Goal: Information Seeking & Learning: Learn about a topic

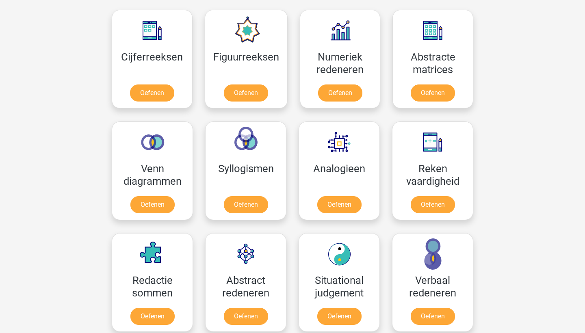
scroll to position [372, 0]
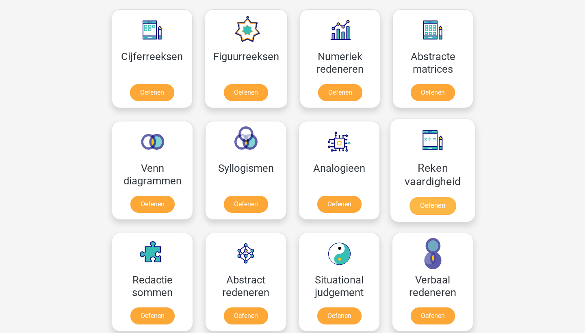
click at [442, 197] on link "Oefenen" at bounding box center [432, 206] width 46 height 18
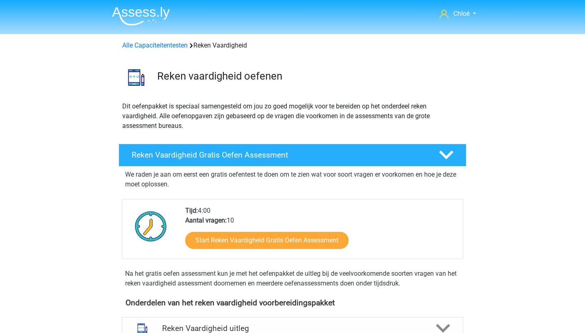
scroll to position [97, 0]
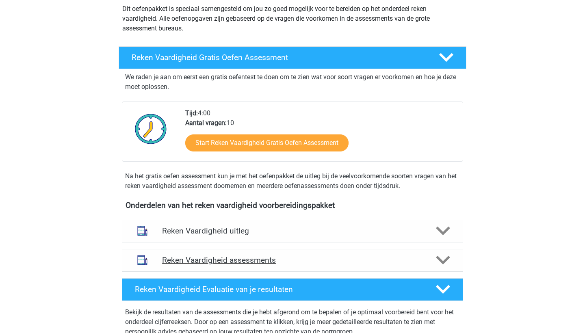
click at [376, 250] on div "Reken Vaardigheid assessments" at bounding box center [292, 260] width 341 height 23
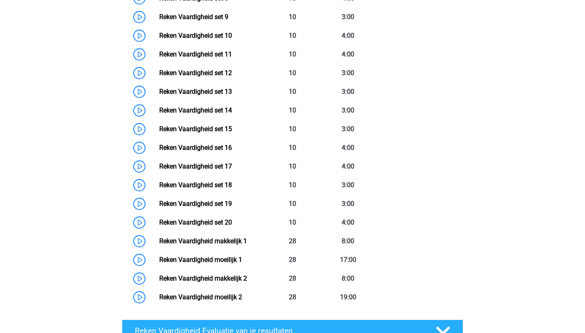
scroll to position [568, 0]
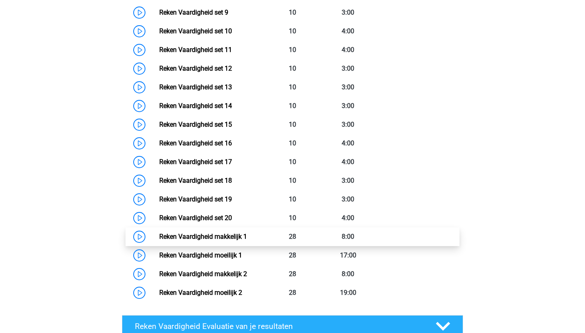
click at [212, 234] on link "Reken Vaardigheid makkelijk 1" at bounding box center [203, 237] width 88 height 8
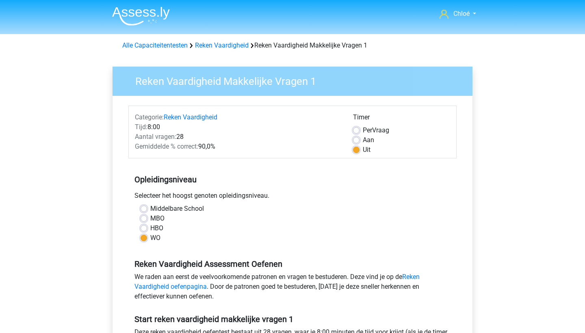
scroll to position [260, 0]
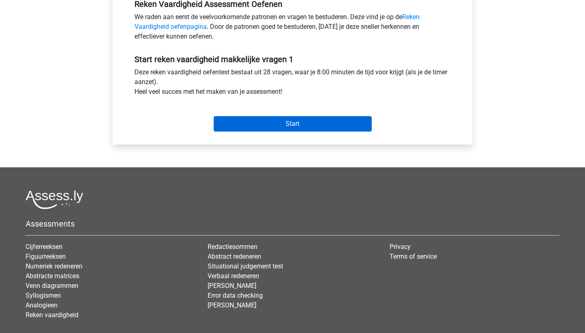
click at [305, 116] on input "Start" at bounding box center [293, 123] width 158 height 15
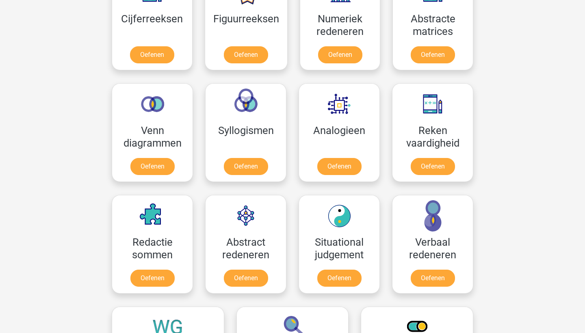
scroll to position [393, 0]
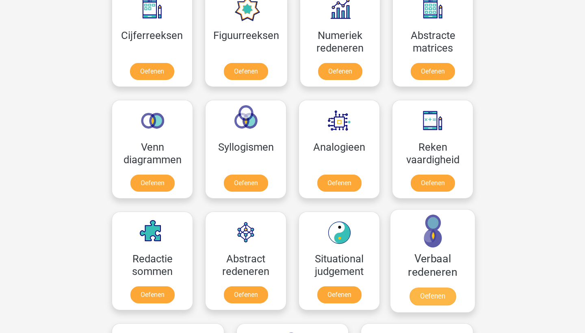
click at [440, 296] on link "Oefenen" at bounding box center [432, 297] width 46 height 18
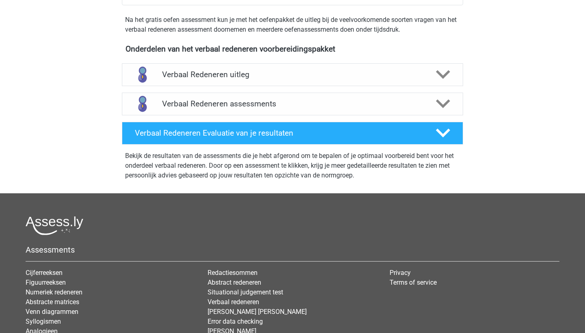
scroll to position [212, 0]
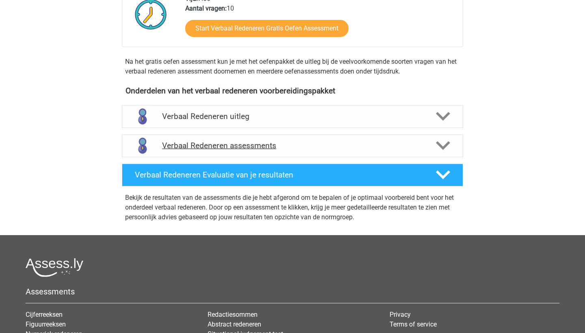
click at [331, 142] on h4 "Verbaal Redeneren assessments" at bounding box center [292, 145] width 261 height 9
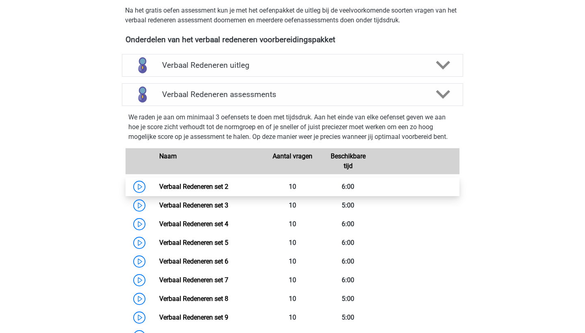
scroll to position [266, 0]
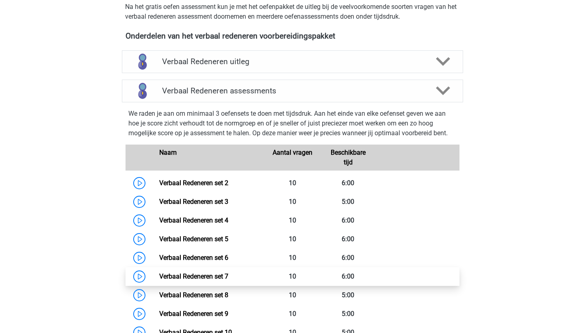
click at [196, 274] on link "Verbaal Redeneren set 7" at bounding box center [193, 277] width 69 height 8
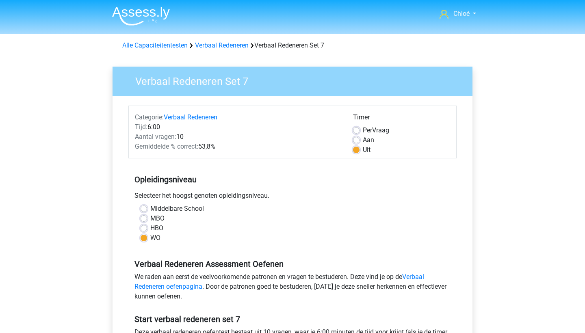
scroll to position [177, 0]
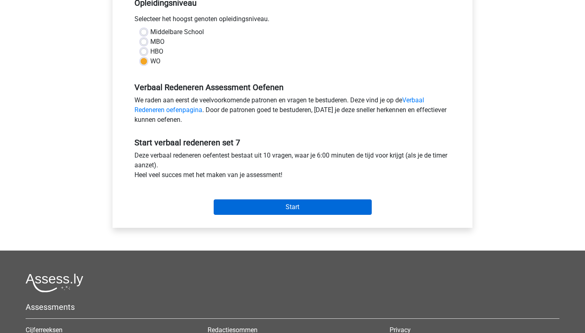
click at [300, 205] on input "Start" at bounding box center [293, 206] width 158 height 15
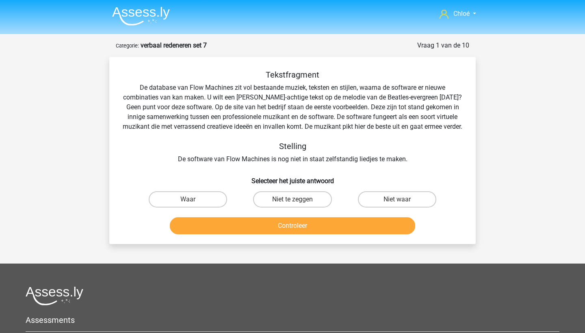
click at [300, 205] on label "Niet te zeggen" at bounding box center [292, 199] width 78 height 16
click at [298, 205] on input "Niet te zeggen" at bounding box center [294, 201] width 5 height 5
radio input "true"
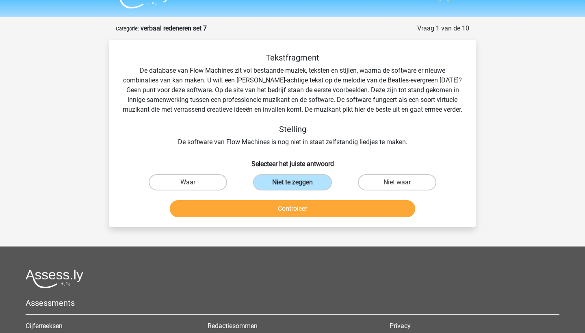
scroll to position [21, 0]
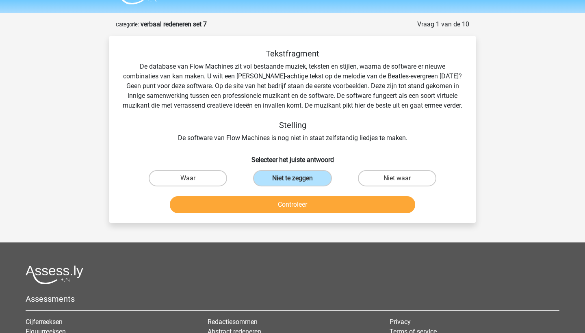
click at [356, 213] on button "Controleer" at bounding box center [293, 204] width 246 height 17
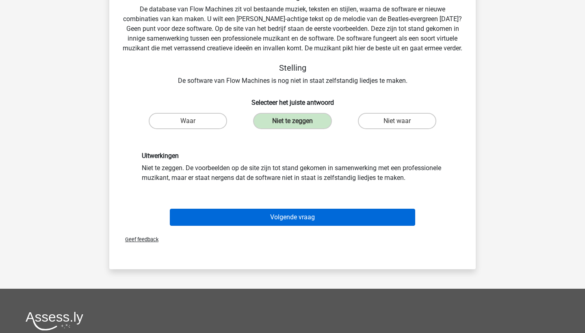
click at [338, 226] on button "Volgende vraag" at bounding box center [293, 217] width 246 height 17
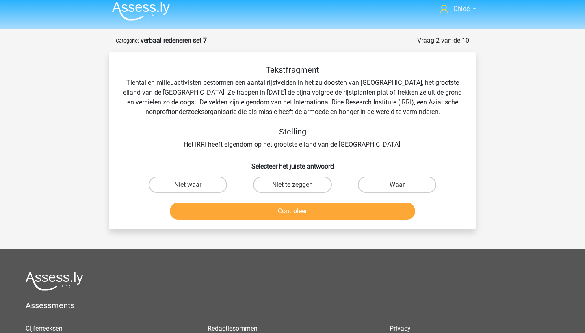
scroll to position [4, 0]
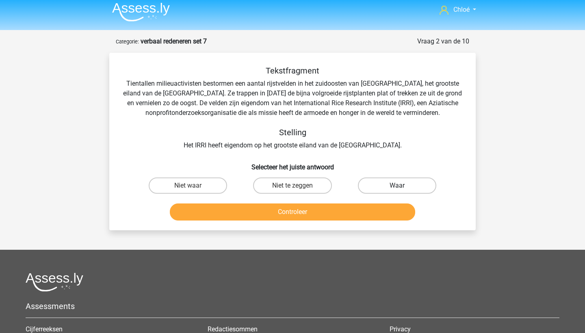
click at [398, 184] on label "Waar" at bounding box center [397, 186] width 78 height 16
click at [398, 186] on input "Waar" at bounding box center [399, 188] width 5 height 5
radio input "true"
click at [380, 207] on button "Controleer" at bounding box center [293, 211] width 246 height 17
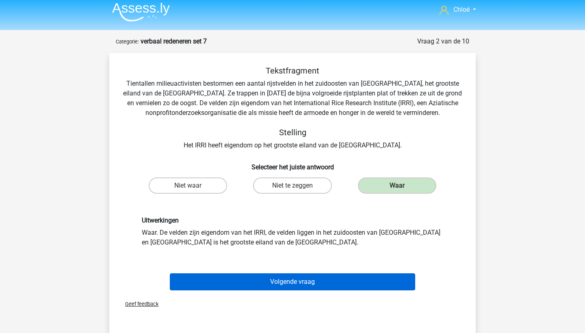
click at [354, 284] on button "Volgende vraag" at bounding box center [293, 281] width 246 height 17
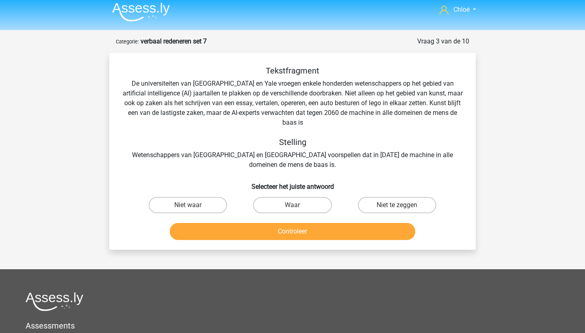
scroll to position [41, 0]
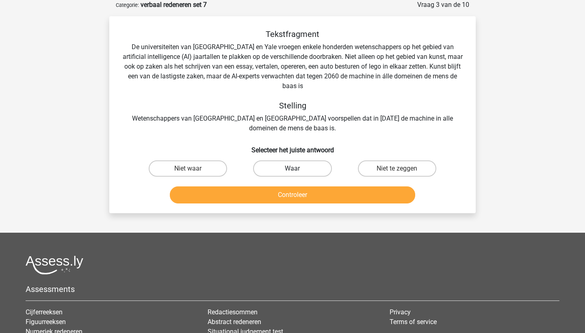
click at [298, 160] on label "Waar" at bounding box center [292, 168] width 78 height 16
click at [298, 169] on input "Waar" at bounding box center [294, 171] width 5 height 5
radio input "true"
click at [301, 188] on button "Controleer" at bounding box center [293, 194] width 246 height 17
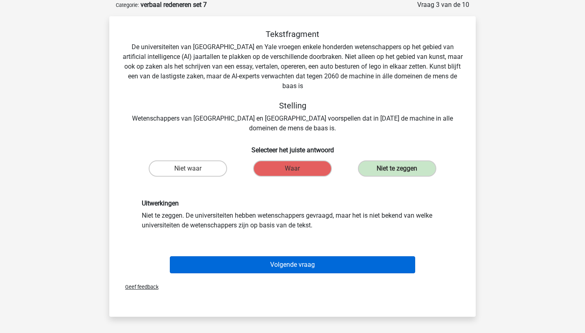
click at [303, 256] on button "Volgende vraag" at bounding box center [293, 264] width 246 height 17
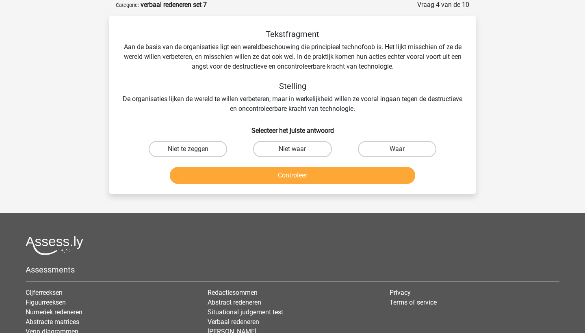
scroll to position [38, 0]
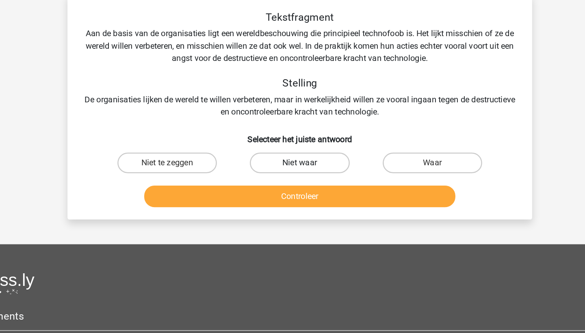
click at [253, 143] on label "Niet waar" at bounding box center [292, 151] width 78 height 16
click at [292, 152] on input "Niet waar" at bounding box center [294, 154] width 5 height 5
radio input "true"
click at [222, 168] on div "Tekstfragment Aan de basis van de organisaties ligt een wereldbeschouwing die p…" at bounding box center [292, 108] width 366 height 178
click at [223, 169] on button "Controleer" at bounding box center [293, 177] width 246 height 17
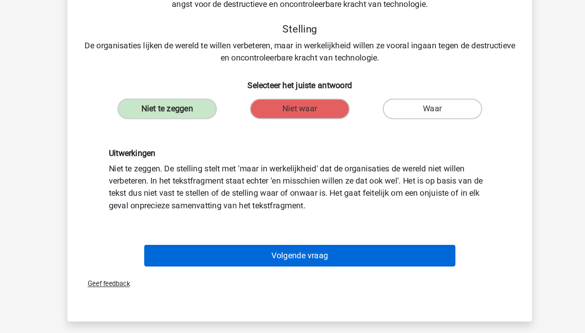
click at [229, 259] on button "Volgende vraag" at bounding box center [293, 267] width 246 height 17
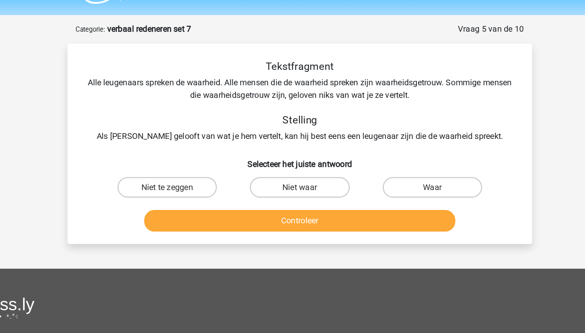
scroll to position [22, 0]
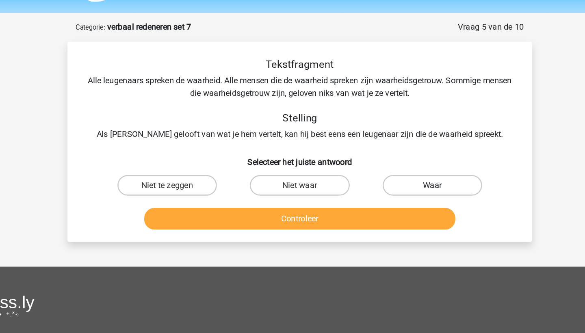
click at [358, 148] on label "Waar" at bounding box center [397, 148] width 78 height 16
click at [397, 148] on input "Waar" at bounding box center [399, 150] width 5 height 5
radio input "true"
click at [324, 174] on button "Controleer" at bounding box center [293, 174] width 246 height 17
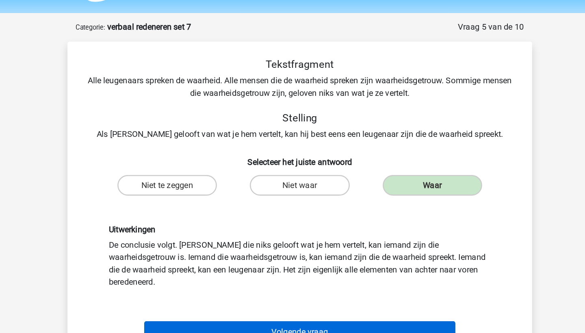
click at [273, 255] on button "Volgende vraag" at bounding box center [293, 263] width 246 height 17
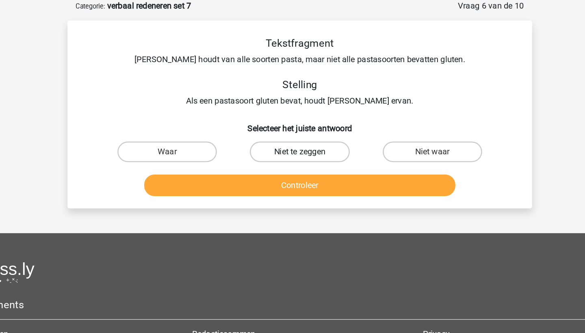
click at [260, 130] on label "Niet te zeggen" at bounding box center [292, 138] width 78 height 16
click at [292, 138] on input "Niet te zeggen" at bounding box center [294, 140] width 5 height 5
radio input "true"
click at [261, 156] on button "Controleer" at bounding box center [293, 164] width 246 height 17
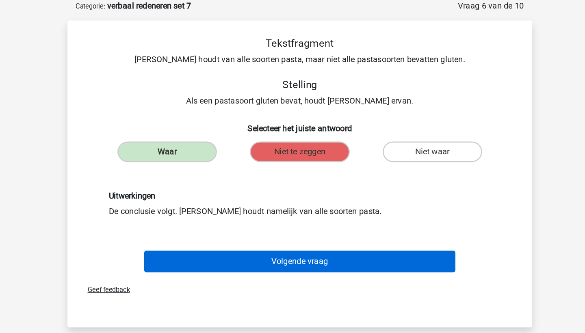
click at [260, 216] on button "Volgende vraag" at bounding box center [293, 224] width 246 height 17
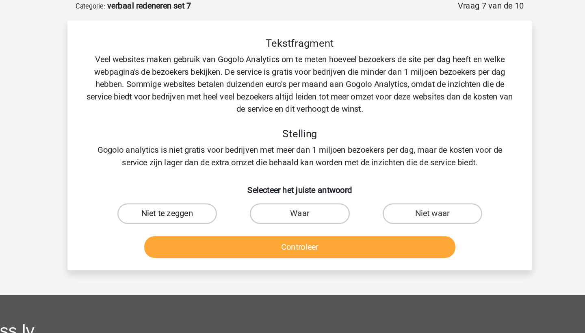
click at [152, 179] on label "Niet te zeggen" at bounding box center [188, 187] width 78 height 16
click at [188, 187] on input "Niet te zeggen" at bounding box center [190, 189] width 5 height 5
radio input "true"
click at [174, 205] on button "Controleer" at bounding box center [293, 213] width 246 height 17
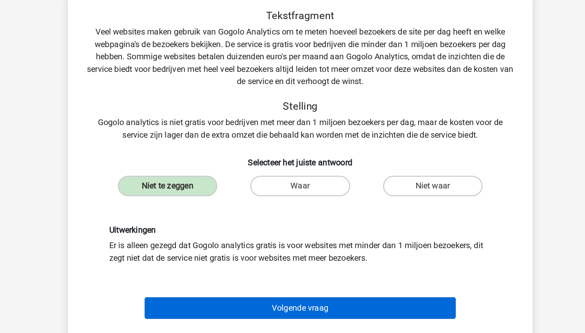
click at [190, 275] on button "Volgende vraag" at bounding box center [293, 283] width 246 height 17
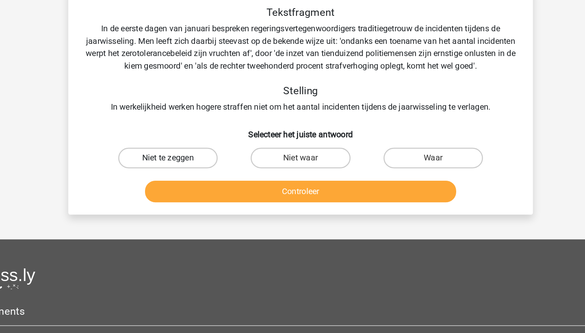
click at [152, 159] on label "Niet te zeggen" at bounding box center [188, 167] width 78 height 16
click at [188, 167] on input "Niet te zeggen" at bounding box center [190, 169] width 5 height 5
radio input "true"
click at [170, 185] on button "Controleer" at bounding box center [293, 193] width 246 height 17
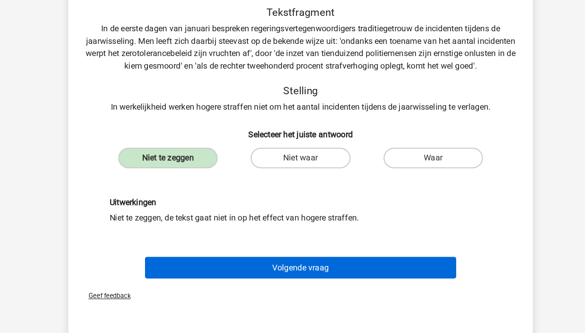
click at [192, 245] on button "Volgende vraag" at bounding box center [293, 253] width 246 height 17
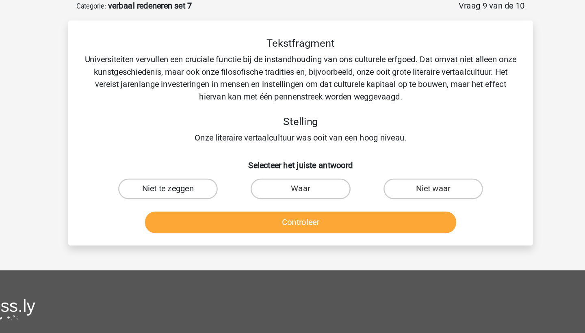
click at [149, 159] on label "Niet te zeggen" at bounding box center [188, 167] width 78 height 16
click at [188, 167] on input "Niet te zeggen" at bounding box center [190, 169] width 5 height 5
radio input "true"
click at [171, 185] on button "Controleer" at bounding box center [293, 193] width 246 height 17
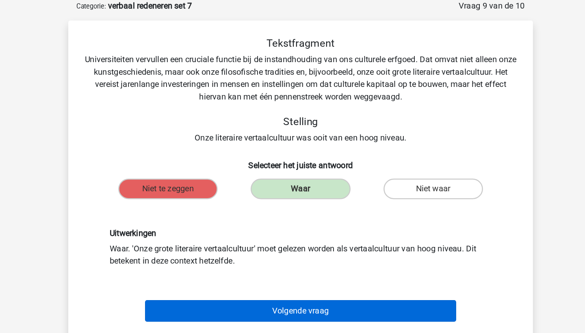
click at [235, 255] on button "Volgende vraag" at bounding box center [293, 263] width 246 height 17
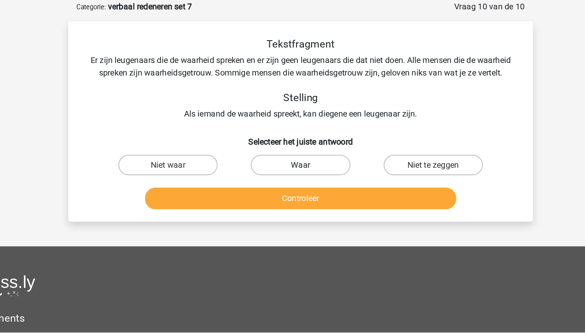
click at [253, 140] on label "Waar" at bounding box center [292, 148] width 78 height 16
click at [292, 148] on input "Waar" at bounding box center [294, 150] width 5 height 5
radio input "true"
click at [227, 166] on button "Controleer" at bounding box center [293, 174] width 246 height 17
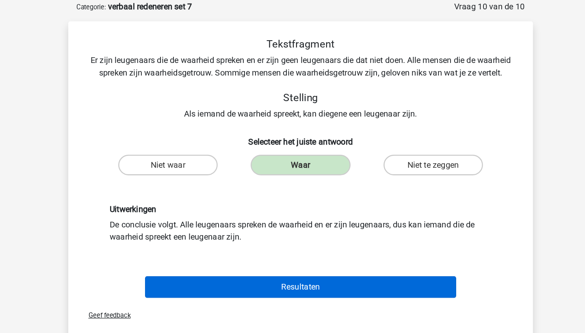
click at [211, 236] on button "Resultaten" at bounding box center [293, 244] width 246 height 17
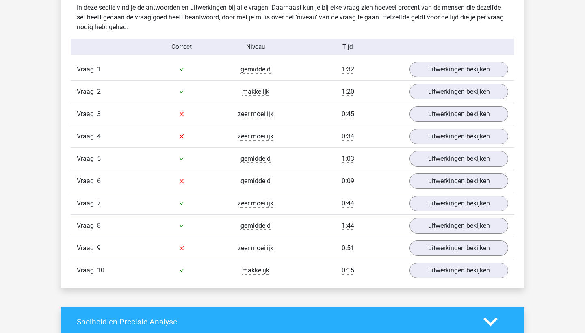
scroll to position [502, 0]
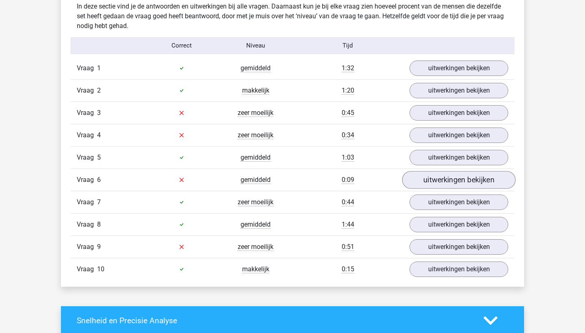
click at [418, 172] on link "uitwerkingen bekijken" at bounding box center [458, 180] width 113 height 18
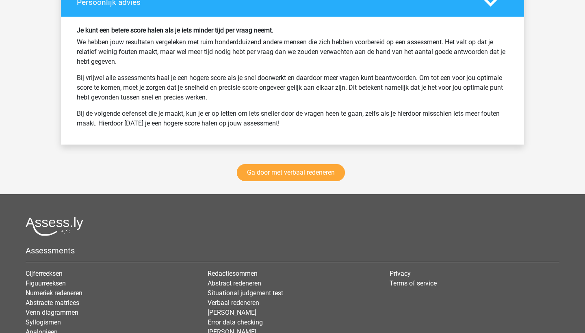
scroll to position [1293, 0]
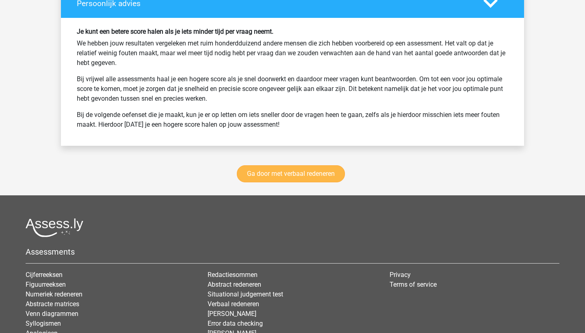
click at [320, 177] on link "Ga door met verbaal redeneren" at bounding box center [291, 173] width 108 height 17
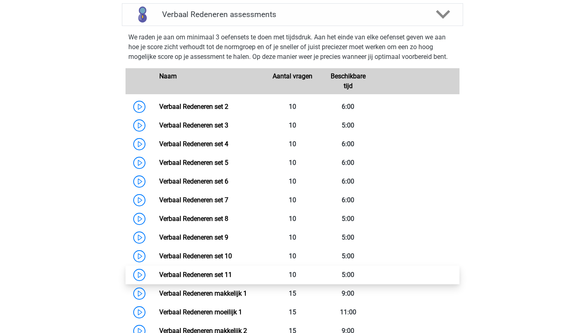
scroll to position [403, 0]
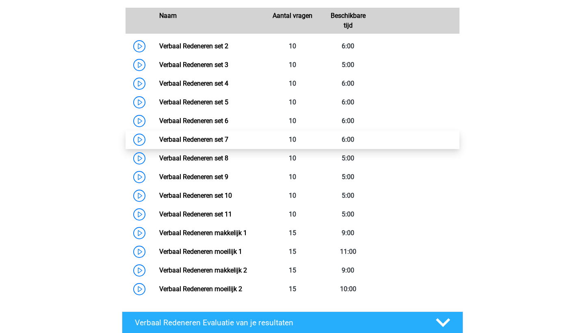
click at [223, 143] on link "Verbaal Redeneren set 7" at bounding box center [193, 140] width 69 height 8
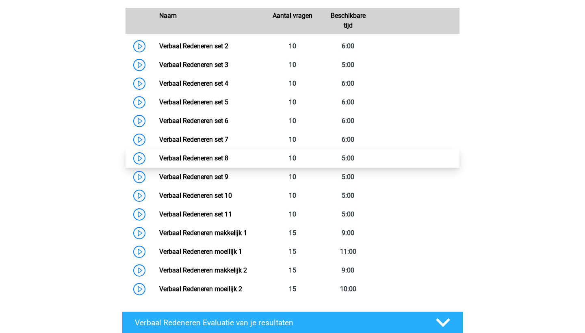
click at [228, 162] on link "Verbaal Redeneren set 8" at bounding box center [193, 158] width 69 height 8
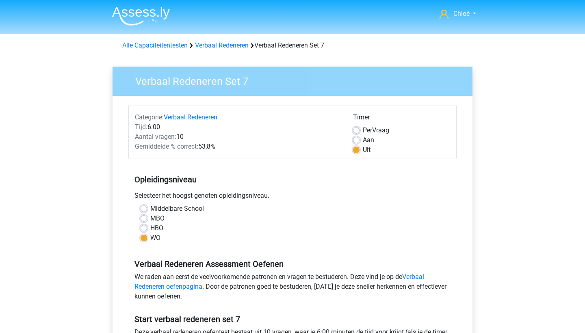
scroll to position [144, 0]
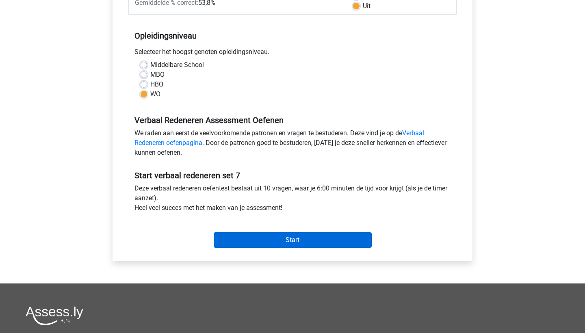
click at [264, 238] on input "Start" at bounding box center [293, 239] width 158 height 15
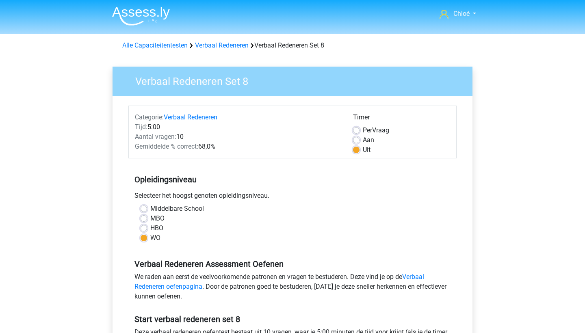
scroll to position [181, 0]
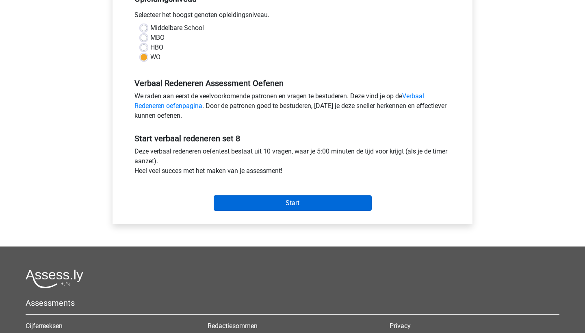
click at [262, 204] on input "Start" at bounding box center [293, 202] width 158 height 15
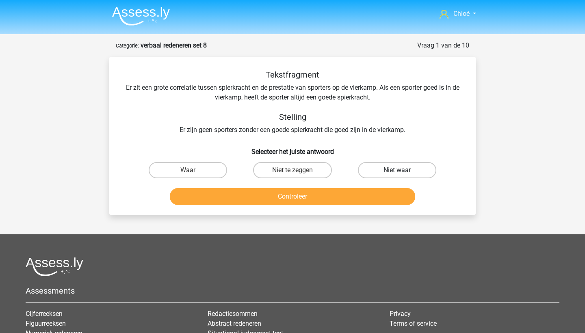
click at [368, 173] on label "Niet waar" at bounding box center [397, 170] width 78 height 16
click at [397, 173] on input "Niet waar" at bounding box center [399, 172] width 5 height 5
radio input "true"
click at [359, 193] on button "Controleer" at bounding box center [293, 196] width 246 height 17
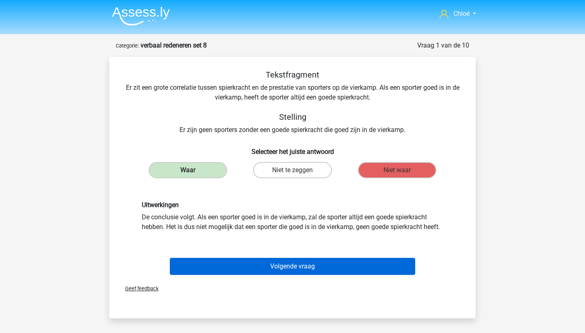
click at [349, 275] on button "Volgende vraag" at bounding box center [293, 266] width 246 height 17
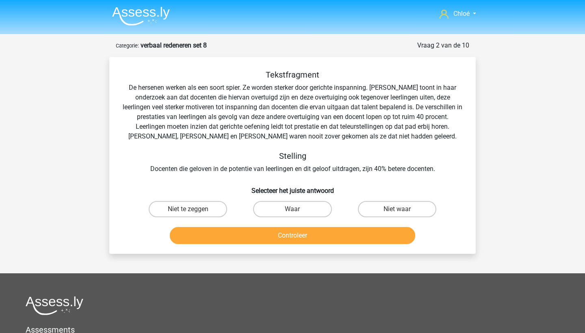
scroll to position [41, 0]
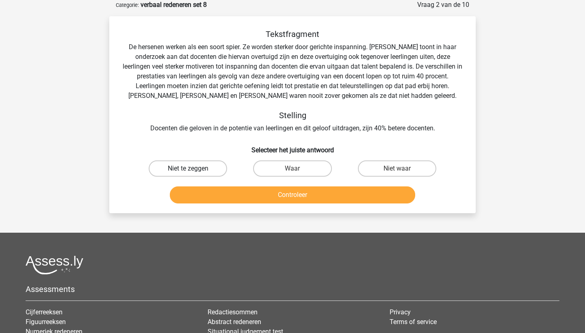
click at [215, 164] on label "Niet te zeggen" at bounding box center [188, 168] width 78 height 16
click at [193, 169] on input "Niet te zeggen" at bounding box center [190, 171] width 5 height 5
radio input "true"
click at [226, 187] on button "Controleer" at bounding box center [293, 194] width 246 height 17
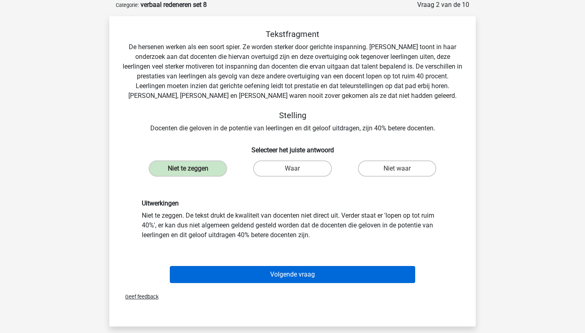
click at [252, 275] on button "Volgende vraag" at bounding box center [293, 274] width 246 height 17
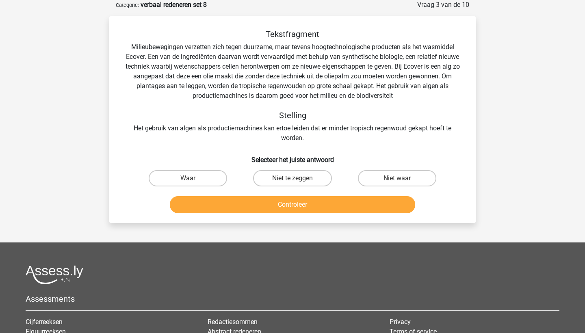
click at [188, 178] on input "Waar" at bounding box center [190, 180] width 5 height 5
radio input "true"
click at [217, 205] on button "Controleer" at bounding box center [293, 204] width 246 height 17
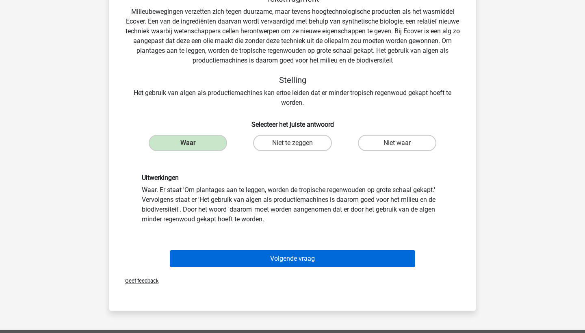
click at [238, 255] on button "Volgende vraag" at bounding box center [293, 258] width 246 height 17
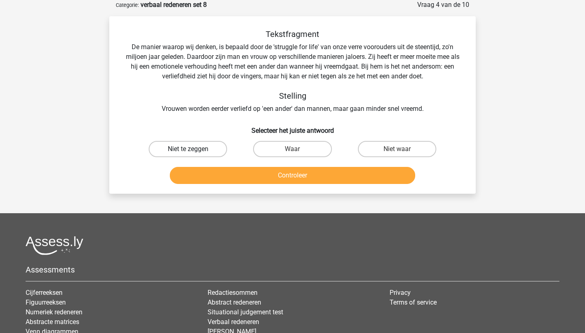
click at [216, 153] on label "Niet te zeggen" at bounding box center [188, 149] width 78 height 16
click at [193, 153] on input "Niet te zeggen" at bounding box center [190, 151] width 5 height 5
radio input "true"
click at [225, 173] on button "Controleer" at bounding box center [293, 175] width 246 height 17
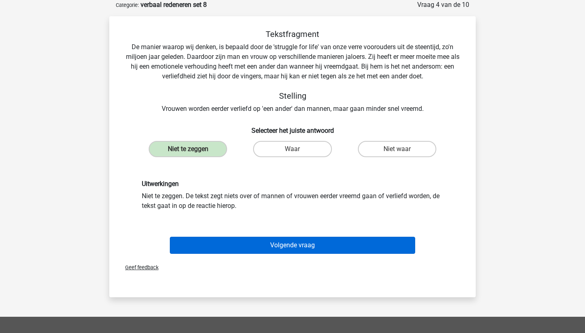
click at [234, 248] on button "Volgende vraag" at bounding box center [293, 245] width 246 height 17
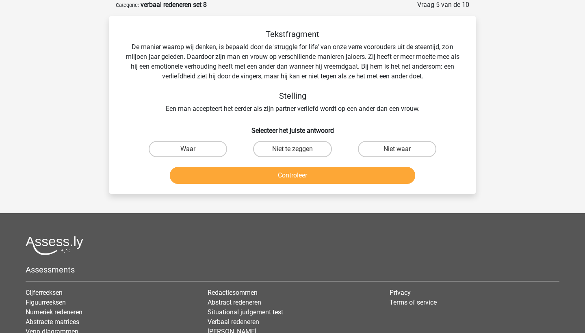
click at [258, 175] on button "Controleer" at bounding box center [293, 175] width 246 height 17
click at [224, 96] on h5 "Stelling" at bounding box center [292, 96] width 340 height 10
click at [394, 147] on label "Niet waar" at bounding box center [397, 149] width 78 height 16
click at [397, 149] on input "Niet waar" at bounding box center [399, 151] width 5 height 5
radio input "true"
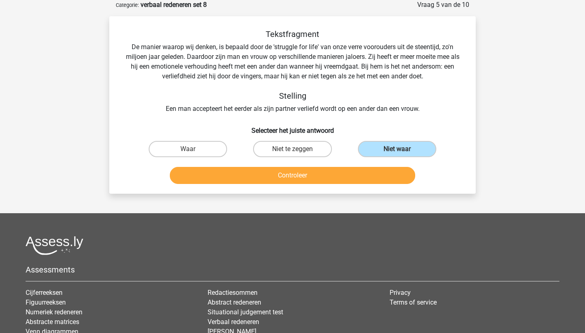
click at [380, 174] on button "Controleer" at bounding box center [293, 175] width 246 height 17
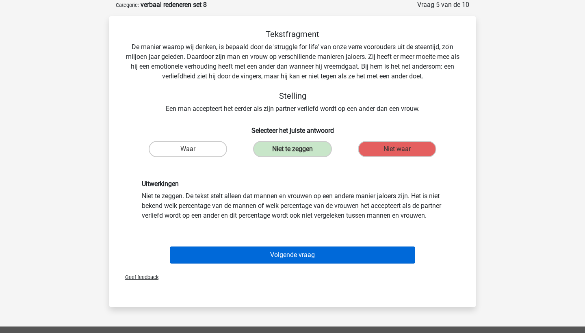
click at [384, 264] on button "Volgende vraag" at bounding box center [293, 255] width 246 height 17
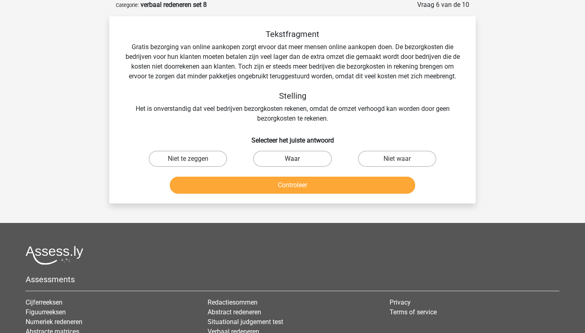
click at [319, 153] on label "Waar" at bounding box center [292, 159] width 78 height 16
click at [298, 159] on input "Waar" at bounding box center [294, 161] width 5 height 5
radio input "true"
click at [322, 182] on button "Controleer" at bounding box center [293, 185] width 246 height 17
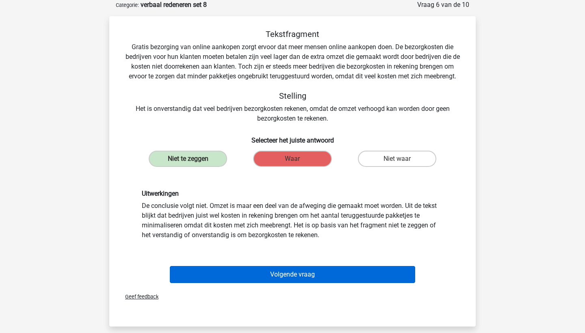
click at [323, 274] on button "Volgende vraag" at bounding box center [293, 274] width 246 height 17
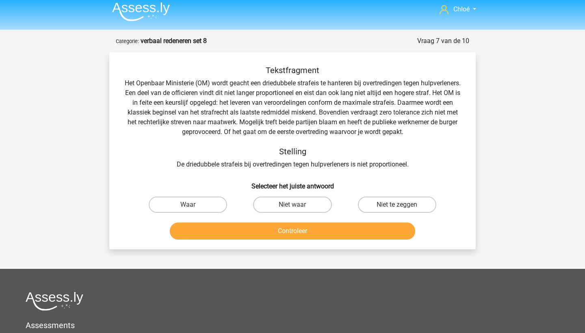
scroll to position [0, 0]
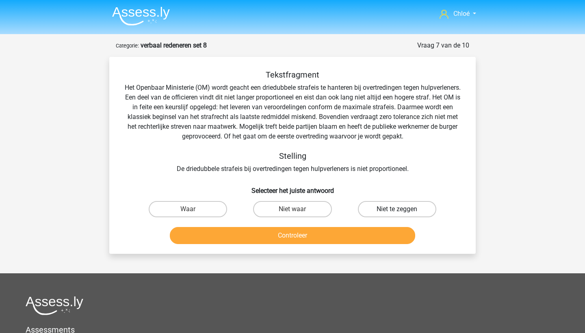
click at [376, 213] on label "Niet te zeggen" at bounding box center [397, 209] width 78 height 16
click at [397, 213] on input "Niet te zeggen" at bounding box center [399, 211] width 5 height 5
radio input "true"
click at [360, 233] on button "Controleer" at bounding box center [293, 235] width 246 height 17
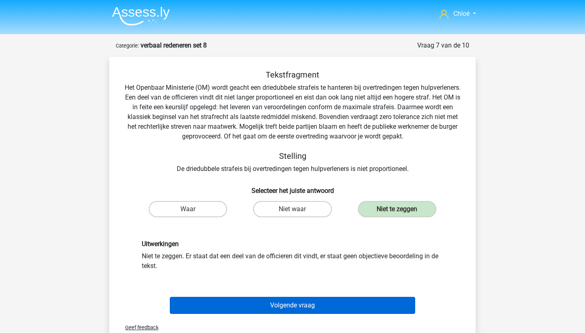
click at [318, 306] on button "Volgende vraag" at bounding box center [293, 305] width 246 height 17
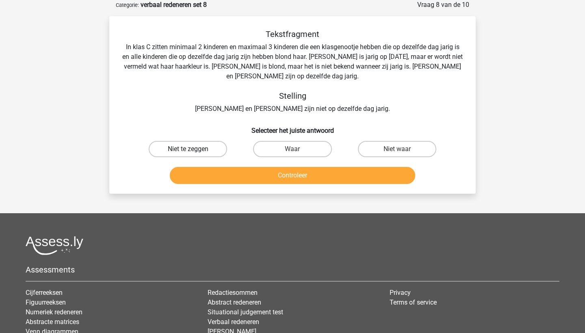
click at [186, 149] on label "Niet te zeggen" at bounding box center [188, 149] width 78 height 16
click at [188, 149] on input "Niet te zeggen" at bounding box center [190, 151] width 5 height 5
radio input "true"
click at [212, 166] on div "Controleer" at bounding box center [292, 173] width 340 height 27
click at [214, 173] on button "Controleer" at bounding box center [293, 175] width 246 height 17
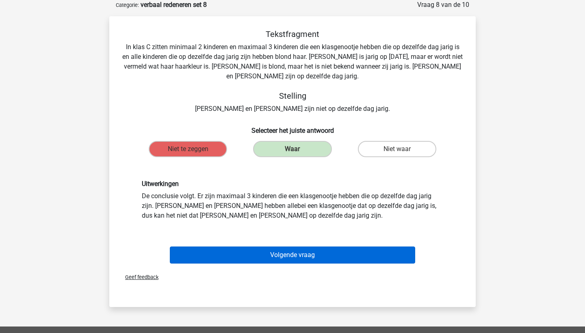
click at [226, 249] on button "Volgende vraag" at bounding box center [293, 255] width 246 height 17
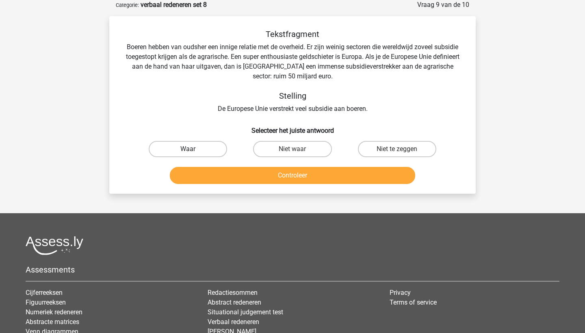
click at [208, 142] on label "Waar" at bounding box center [188, 149] width 78 height 16
click at [193, 149] on input "Waar" at bounding box center [190, 151] width 5 height 5
radio input "true"
click at [216, 177] on button "Controleer" at bounding box center [293, 175] width 246 height 17
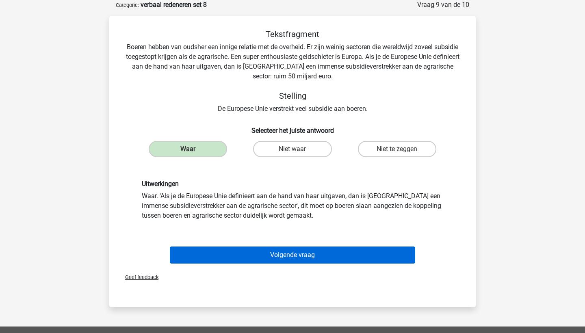
click at [248, 260] on button "Volgende vraag" at bounding box center [293, 255] width 246 height 17
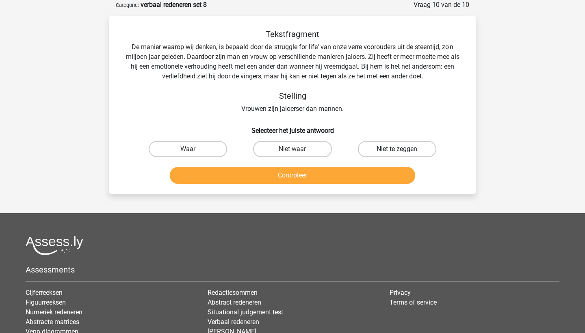
click at [390, 144] on label "Niet te zeggen" at bounding box center [397, 149] width 78 height 16
click at [397, 149] on input "Niet te zeggen" at bounding box center [399, 151] width 5 height 5
radio input "true"
click at [373, 173] on button "Controleer" at bounding box center [293, 175] width 246 height 17
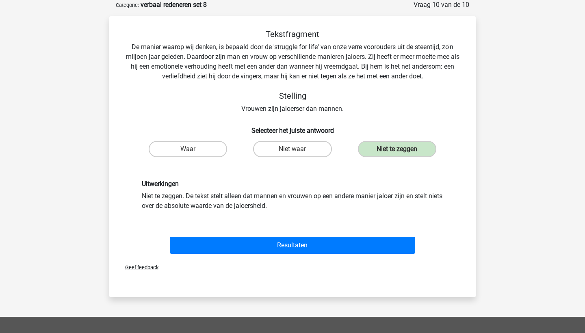
click at [365, 254] on div "Resultaten" at bounding box center [293, 247] width 314 height 20
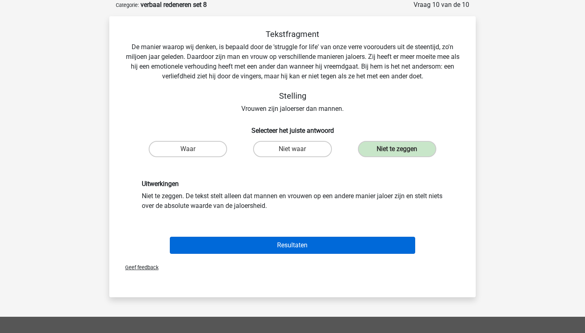
click at [364, 251] on button "Resultaten" at bounding box center [293, 245] width 246 height 17
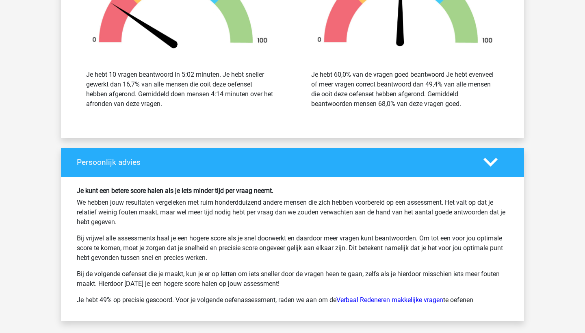
scroll to position [994, 0]
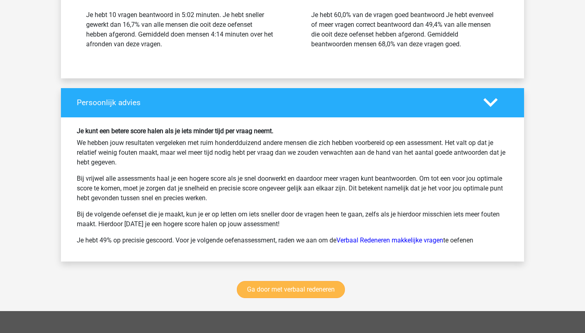
click at [310, 291] on link "Ga door met verbaal redeneren" at bounding box center [291, 289] width 108 height 17
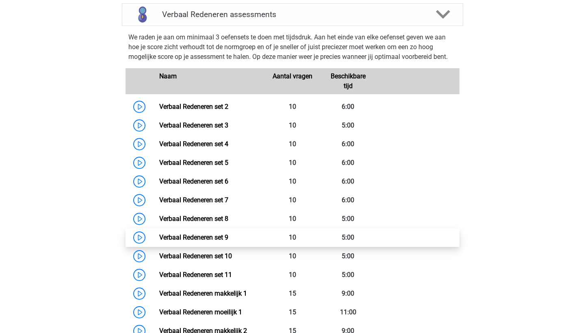
scroll to position [382, 0]
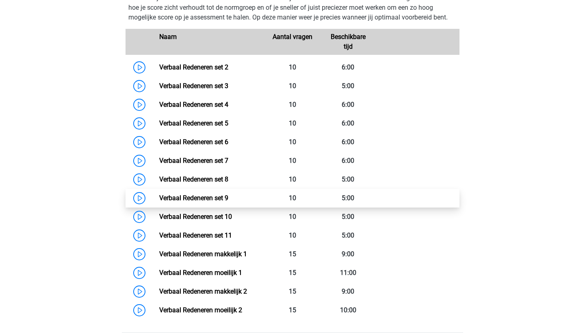
click at [222, 200] on link "Verbaal Redeneren set 9" at bounding box center [193, 198] width 69 height 8
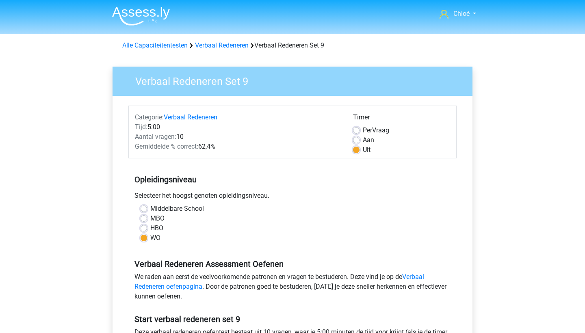
scroll to position [243, 0]
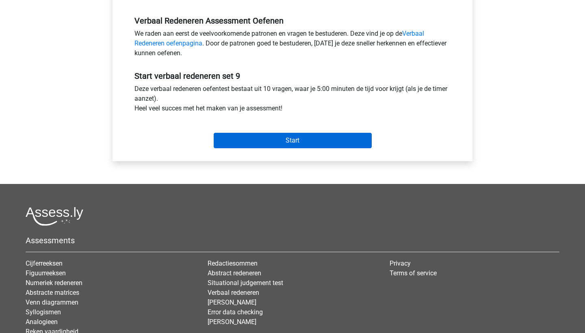
click at [264, 147] on input "Start" at bounding box center [293, 140] width 158 height 15
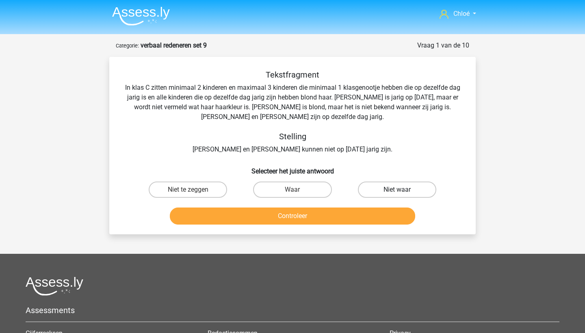
click at [388, 194] on label "Niet waar" at bounding box center [397, 190] width 78 height 16
click at [397, 194] on input "Niet waar" at bounding box center [399, 192] width 5 height 5
radio input "true"
click at [357, 219] on button "Controleer" at bounding box center [293, 216] width 246 height 17
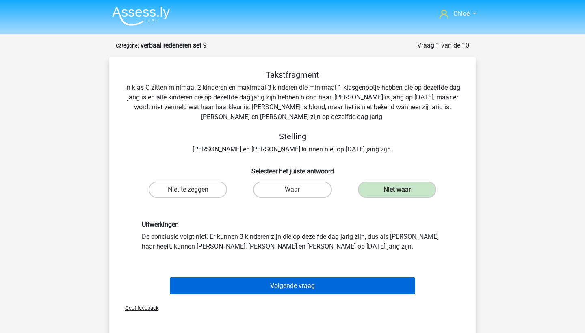
click at [321, 288] on button "Volgende vraag" at bounding box center [293, 285] width 246 height 17
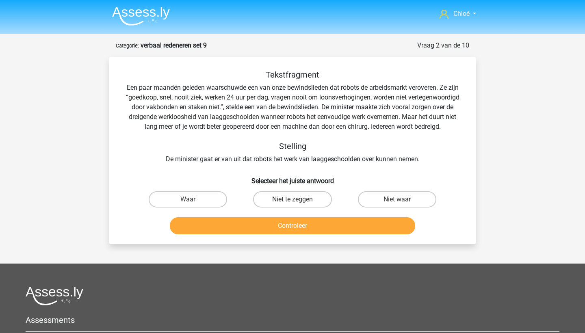
scroll to position [41, 0]
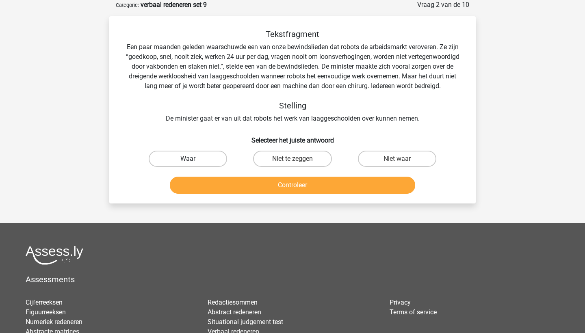
click at [160, 166] on label "Waar" at bounding box center [188, 159] width 78 height 16
click at [188, 164] on input "Waar" at bounding box center [190, 161] width 5 height 5
radio input "true"
click at [192, 184] on button "Controleer" at bounding box center [293, 185] width 246 height 17
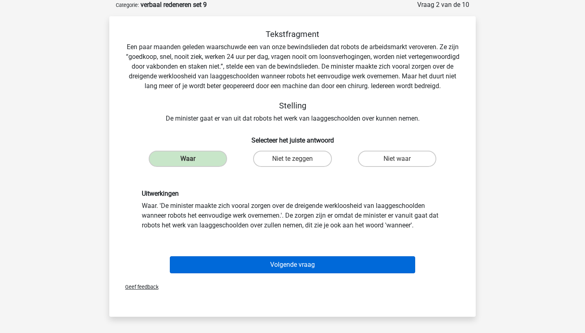
click at [211, 263] on button "Volgende vraag" at bounding box center [293, 264] width 246 height 17
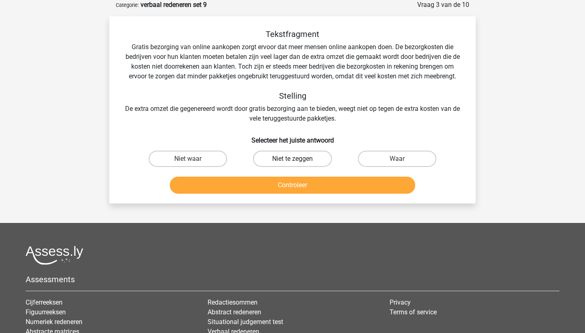
click at [307, 161] on label "Niet te zeggen" at bounding box center [292, 159] width 78 height 16
click at [298, 161] on input "Niet te zeggen" at bounding box center [294, 161] width 5 height 5
radio input "true"
click at [307, 189] on button "Controleer" at bounding box center [293, 185] width 246 height 17
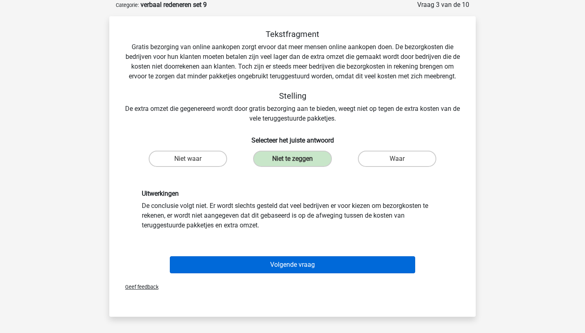
click at [310, 264] on button "Volgende vraag" at bounding box center [293, 264] width 246 height 17
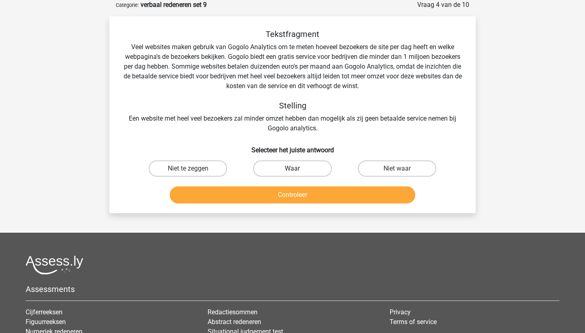
click at [304, 171] on label "Waar" at bounding box center [292, 168] width 78 height 16
click at [298, 171] on input "Waar" at bounding box center [294, 171] width 5 height 5
radio input "true"
click at [305, 188] on button "Controleer" at bounding box center [293, 194] width 246 height 17
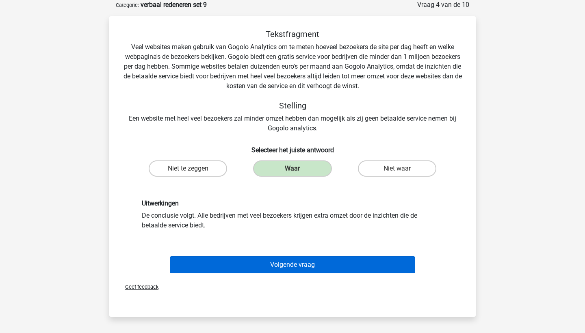
click at [303, 269] on button "Volgende vraag" at bounding box center [293, 264] width 246 height 17
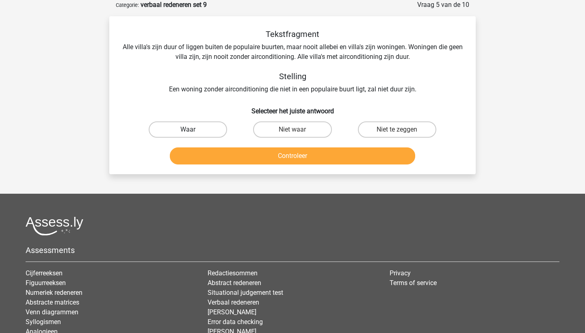
click at [202, 130] on label "Waar" at bounding box center [188, 129] width 78 height 16
click at [193, 130] on input "Waar" at bounding box center [190, 132] width 5 height 5
radio input "true"
click at [219, 150] on button "Controleer" at bounding box center [293, 155] width 246 height 17
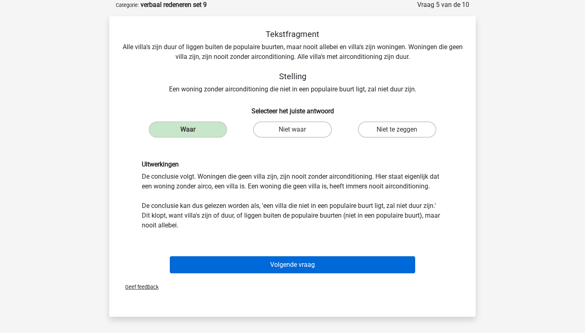
click at [248, 264] on button "Volgende vraag" at bounding box center [293, 264] width 246 height 17
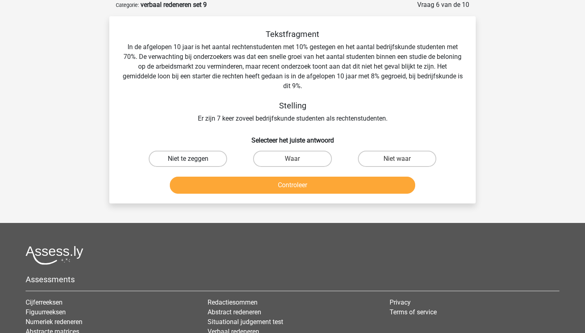
click at [208, 156] on label "Niet te zeggen" at bounding box center [188, 159] width 78 height 16
click at [193, 159] on input "Niet te zeggen" at bounding box center [190, 161] width 5 height 5
radio input "true"
click at [225, 191] on button "Controleer" at bounding box center [293, 185] width 246 height 17
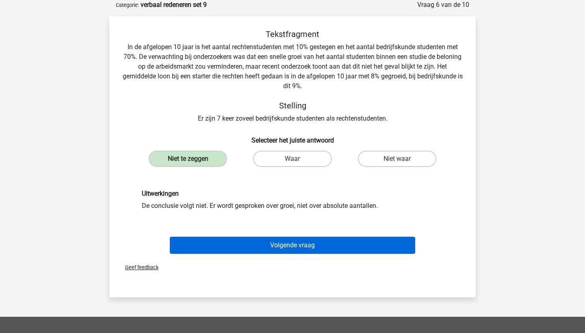
click at [232, 247] on button "Volgende vraag" at bounding box center [293, 245] width 246 height 17
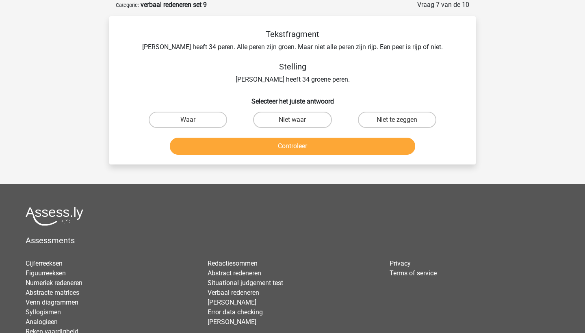
click at [188, 120] on input "Waar" at bounding box center [190, 122] width 5 height 5
radio input "true"
click at [202, 142] on button "Controleer" at bounding box center [293, 146] width 246 height 17
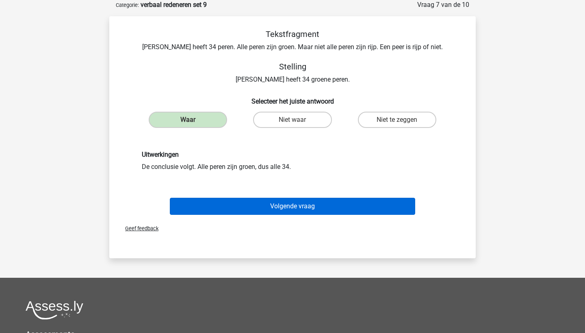
click at [227, 206] on button "Volgende vraag" at bounding box center [293, 206] width 246 height 17
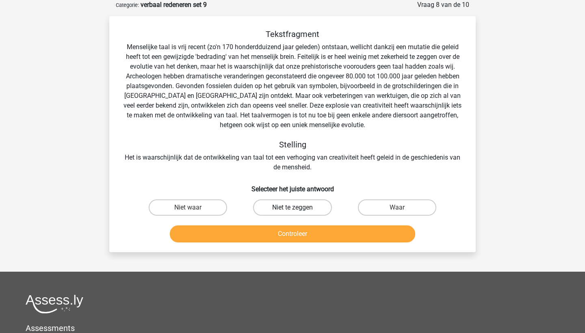
click at [297, 213] on label "Niet te zeggen" at bounding box center [292, 207] width 78 height 16
click at [297, 213] on input "Niet te zeggen" at bounding box center [294, 210] width 5 height 5
radio input "true"
click at [211, 208] on label "Niet waar" at bounding box center [188, 207] width 78 height 16
click at [193, 208] on input "Niet waar" at bounding box center [190, 210] width 5 height 5
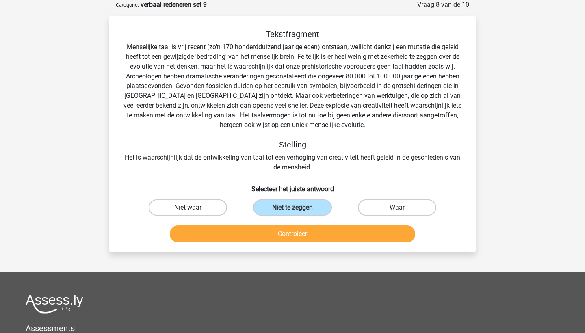
radio input "true"
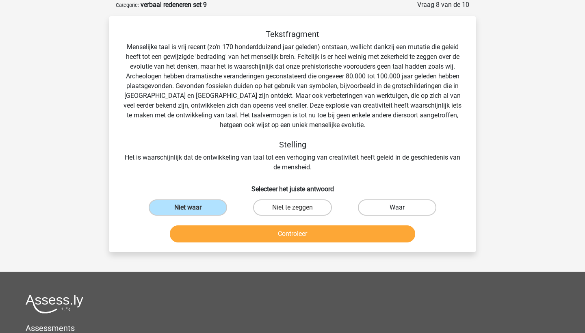
click at [366, 203] on label "Waar" at bounding box center [397, 207] width 78 height 16
click at [397, 208] on input "Waar" at bounding box center [399, 210] width 5 height 5
radio input "true"
click at [333, 232] on button "Controleer" at bounding box center [293, 233] width 246 height 17
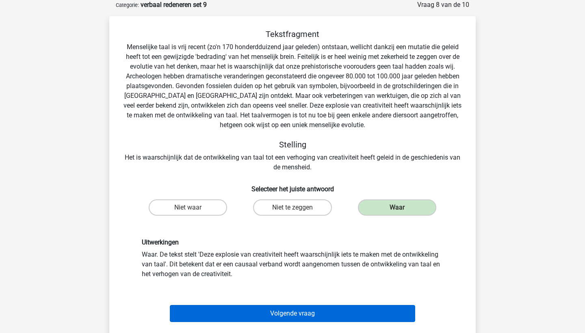
click at [331, 314] on button "Volgende vraag" at bounding box center [293, 313] width 246 height 17
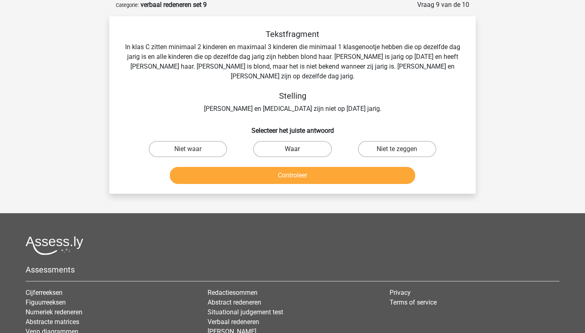
click at [279, 141] on label "Waar" at bounding box center [292, 149] width 78 height 16
click at [292, 149] on input "Waar" at bounding box center [294, 151] width 5 height 5
radio input "true"
click at [285, 167] on button "Controleer" at bounding box center [293, 175] width 246 height 17
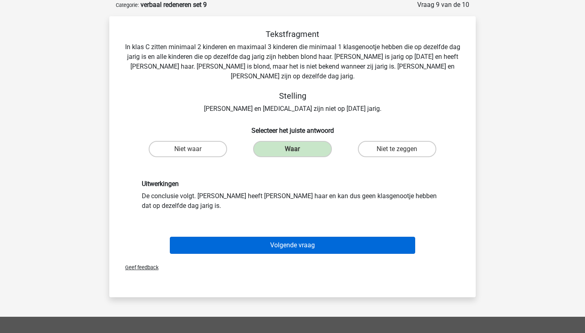
click at [299, 240] on button "Volgende vraag" at bounding box center [293, 245] width 246 height 17
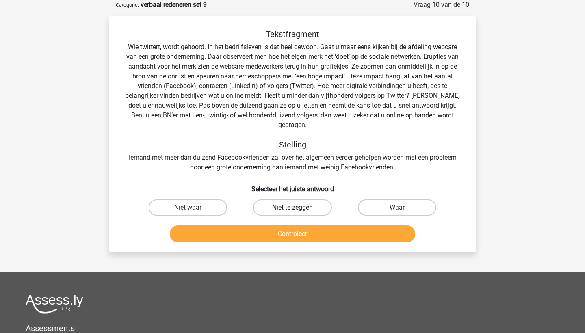
click at [289, 199] on label "Niet te zeggen" at bounding box center [292, 207] width 78 height 16
click at [292, 208] on input "Niet te zeggen" at bounding box center [294, 210] width 5 height 5
radio input "true"
click at [294, 229] on button "Controleer" at bounding box center [293, 233] width 246 height 17
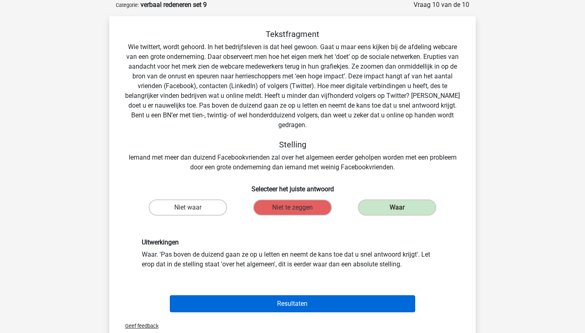
click at [317, 298] on button "Resultaten" at bounding box center [293, 303] width 246 height 17
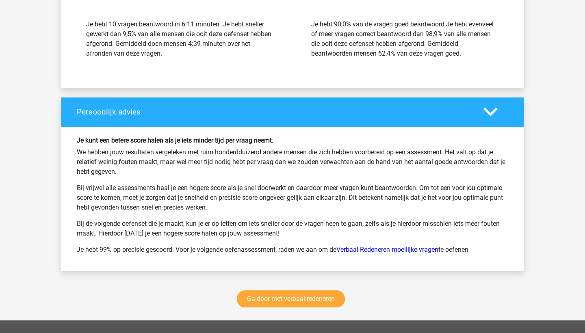
scroll to position [1019, 0]
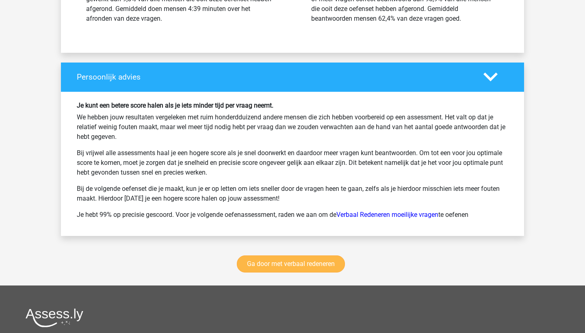
click at [316, 265] on link "Ga door met verbaal redeneren" at bounding box center [291, 263] width 108 height 17
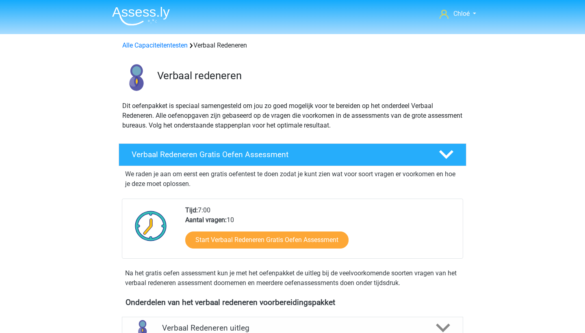
scroll to position [343, 0]
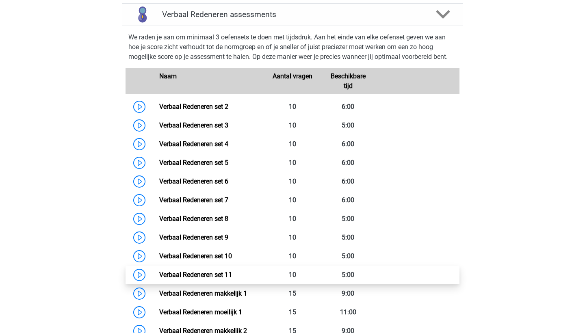
click at [232, 279] on link "Verbaal Redeneren set 11" at bounding box center [195, 275] width 73 height 8
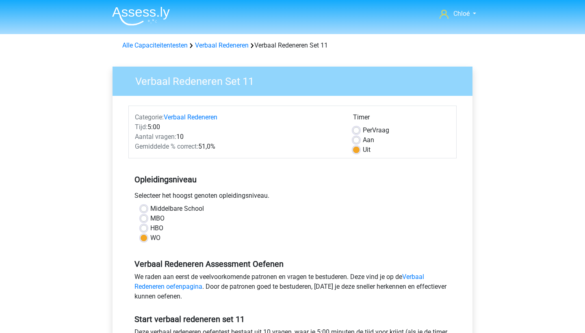
scroll to position [240, 0]
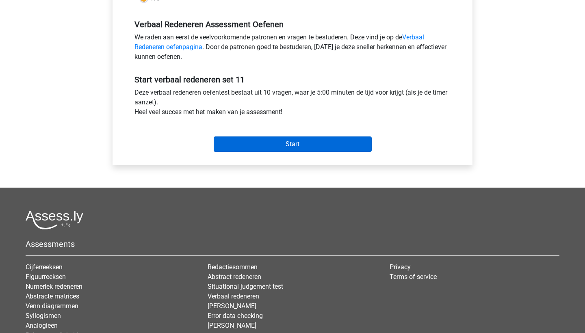
click at [285, 144] on input "Start" at bounding box center [293, 143] width 158 height 15
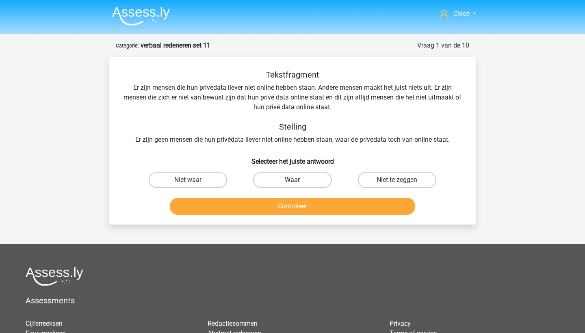
click at [307, 180] on label "Waar" at bounding box center [292, 180] width 78 height 16
click at [298, 180] on input "Waar" at bounding box center [294, 182] width 5 height 5
radio input "true"
click at [307, 202] on button "Controleer" at bounding box center [293, 206] width 246 height 17
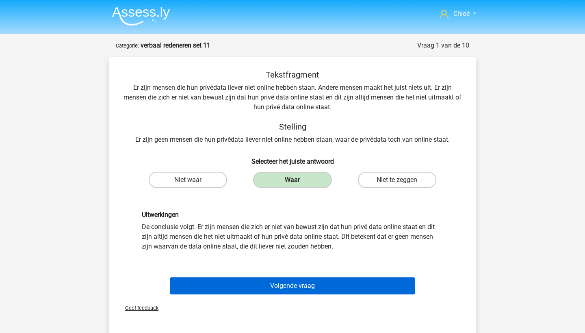
click at [301, 278] on button "Volgende vraag" at bounding box center [293, 285] width 246 height 17
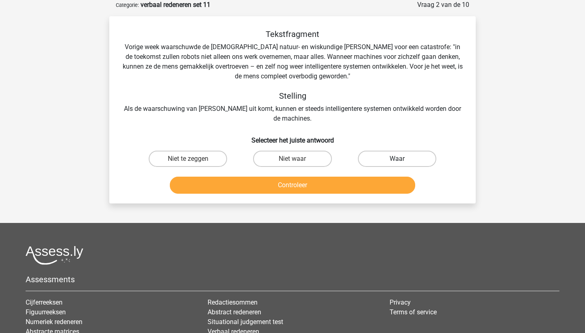
click at [380, 158] on label "Waar" at bounding box center [397, 159] width 78 height 16
click at [397, 159] on input "Waar" at bounding box center [399, 161] width 5 height 5
radio input "true"
click at [372, 177] on button "Controleer" at bounding box center [293, 185] width 246 height 17
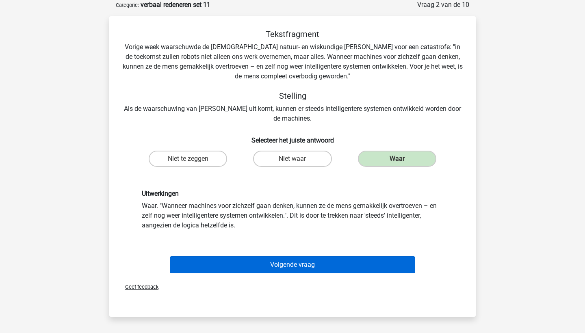
click at [346, 260] on button "Volgende vraag" at bounding box center [293, 264] width 246 height 17
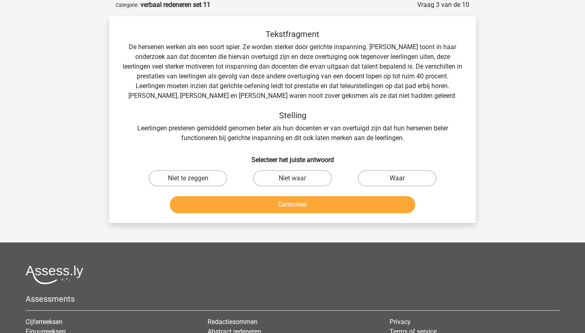
click at [386, 177] on label "Waar" at bounding box center [397, 178] width 78 height 16
click at [397, 178] on input "Waar" at bounding box center [399, 180] width 5 height 5
radio input "true"
click at [371, 203] on button "Controleer" at bounding box center [293, 204] width 246 height 17
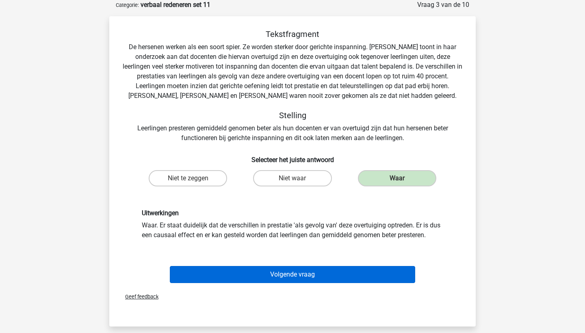
click at [364, 275] on button "Volgende vraag" at bounding box center [293, 274] width 246 height 17
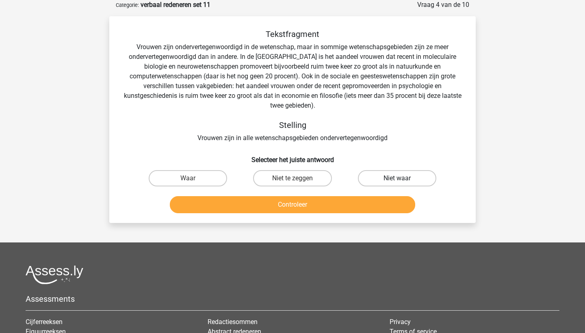
click at [368, 179] on label "Niet waar" at bounding box center [397, 178] width 78 height 16
click at [397, 179] on input "Niet waar" at bounding box center [399, 180] width 5 height 5
radio input "true"
click at [362, 199] on button "Controleer" at bounding box center [293, 204] width 246 height 17
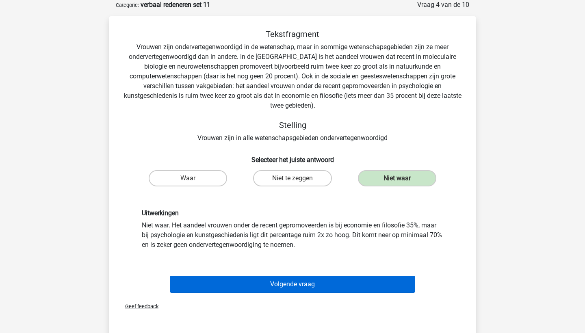
click at [331, 282] on button "Volgende vraag" at bounding box center [293, 284] width 246 height 17
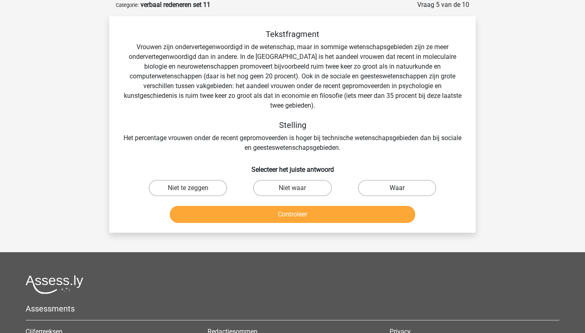
click at [390, 193] on label "Waar" at bounding box center [397, 188] width 78 height 16
click at [397, 193] on input "Waar" at bounding box center [399, 190] width 5 height 5
radio input "true"
click at [368, 212] on button "Controleer" at bounding box center [293, 214] width 246 height 17
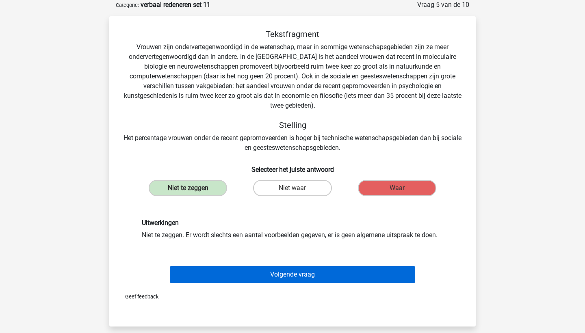
click at [354, 273] on button "Volgende vraag" at bounding box center [293, 274] width 246 height 17
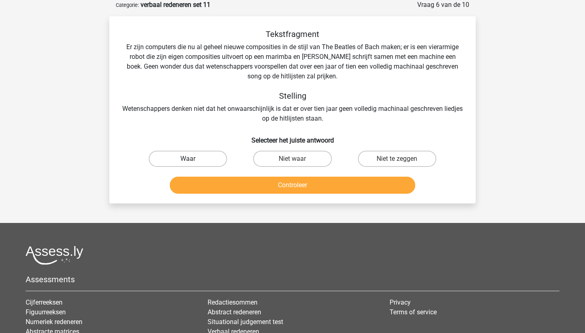
click at [201, 154] on label "Waar" at bounding box center [188, 159] width 78 height 16
click at [193, 159] on input "Waar" at bounding box center [190, 161] width 5 height 5
radio input "true"
click at [216, 182] on button "Controleer" at bounding box center [293, 185] width 246 height 17
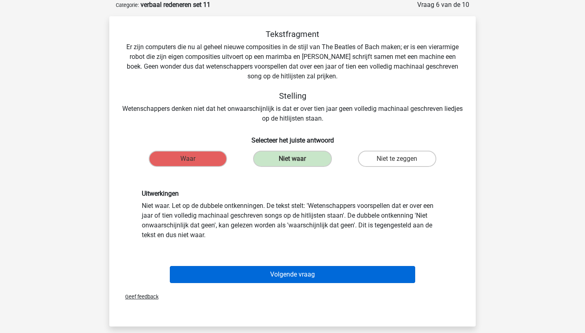
click at [325, 268] on button "Volgende vraag" at bounding box center [293, 274] width 246 height 17
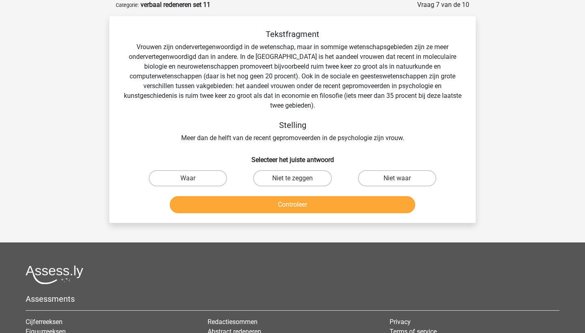
click at [294, 189] on div "Niet te zeggen" at bounding box center [292, 178] width 104 height 23
click at [296, 178] on input "Niet te zeggen" at bounding box center [294, 180] width 5 height 5
radio input "true"
click at [294, 197] on button "Controleer" at bounding box center [293, 204] width 246 height 17
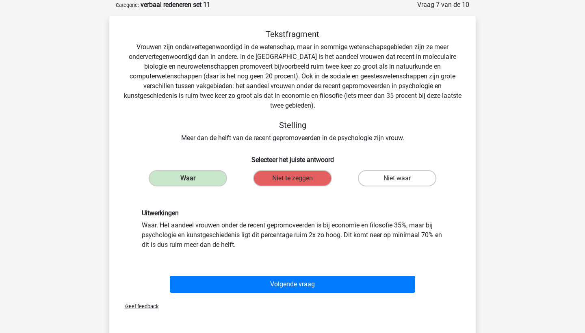
click at [277, 295] on div "Volgende vraag" at bounding box center [293, 286] width 314 height 20
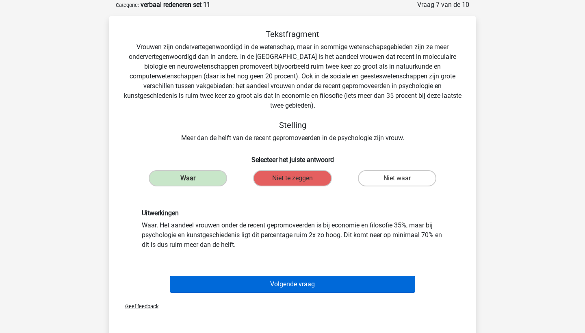
click at [285, 281] on button "Volgende vraag" at bounding box center [293, 284] width 246 height 17
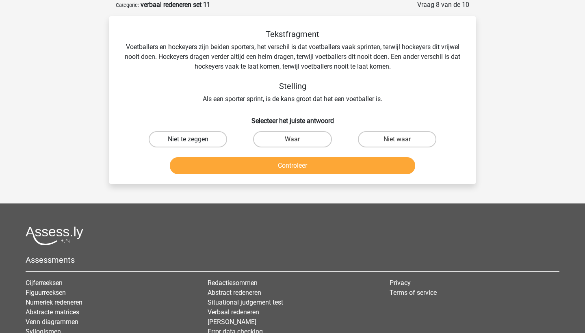
click at [202, 144] on label "Niet te zeggen" at bounding box center [188, 139] width 78 height 16
click at [193, 144] on input "Niet te zeggen" at bounding box center [190, 141] width 5 height 5
radio input "true"
click at [211, 155] on div "Controleer" at bounding box center [292, 164] width 340 height 27
click at [216, 161] on button "Controleer" at bounding box center [293, 165] width 246 height 17
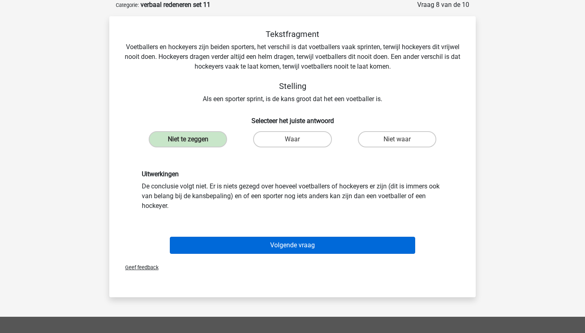
click at [255, 247] on button "Volgende vraag" at bounding box center [293, 245] width 246 height 17
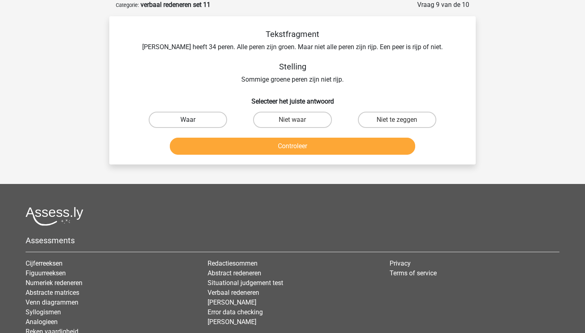
click at [185, 125] on label "Waar" at bounding box center [188, 120] width 78 height 16
click at [188, 125] on input "Waar" at bounding box center [190, 122] width 5 height 5
radio input "true"
click at [205, 149] on button "Controleer" at bounding box center [293, 146] width 246 height 17
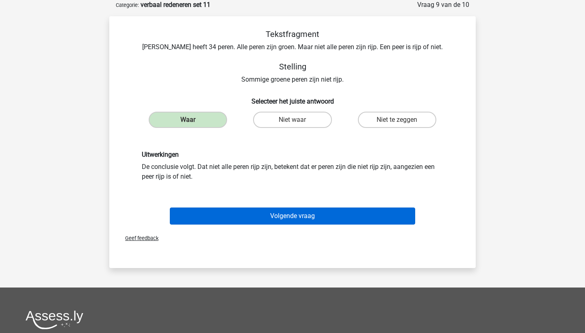
click at [228, 219] on button "Volgende vraag" at bounding box center [293, 216] width 246 height 17
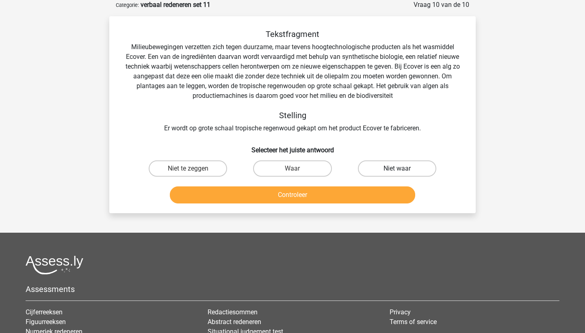
click at [392, 167] on label "Niet waar" at bounding box center [397, 168] width 78 height 16
click at [397, 169] on input "Niet waar" at bounding box center [399, 171] width 5 height 5
radio input "true"
click at [367, 195] on button "Controleer" at bounding box center [293, 194] width 246 height 17
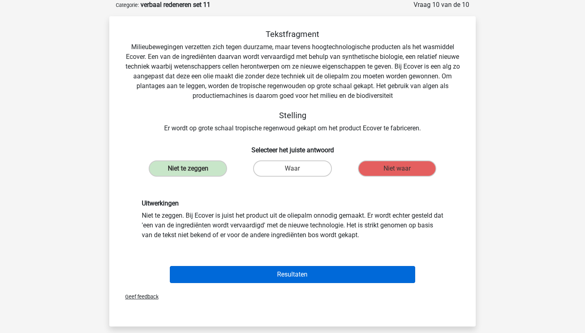
click at [340, 277] on button "Resultaten" at bounding box center [293, 274] width 246 height 17
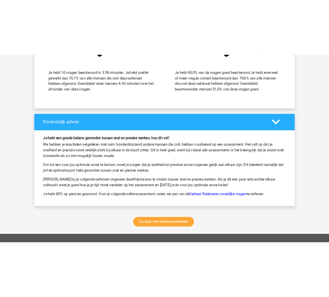
scroll to position [959, 0]
